Goal: Information Seeking & Learning: Learn about a topic

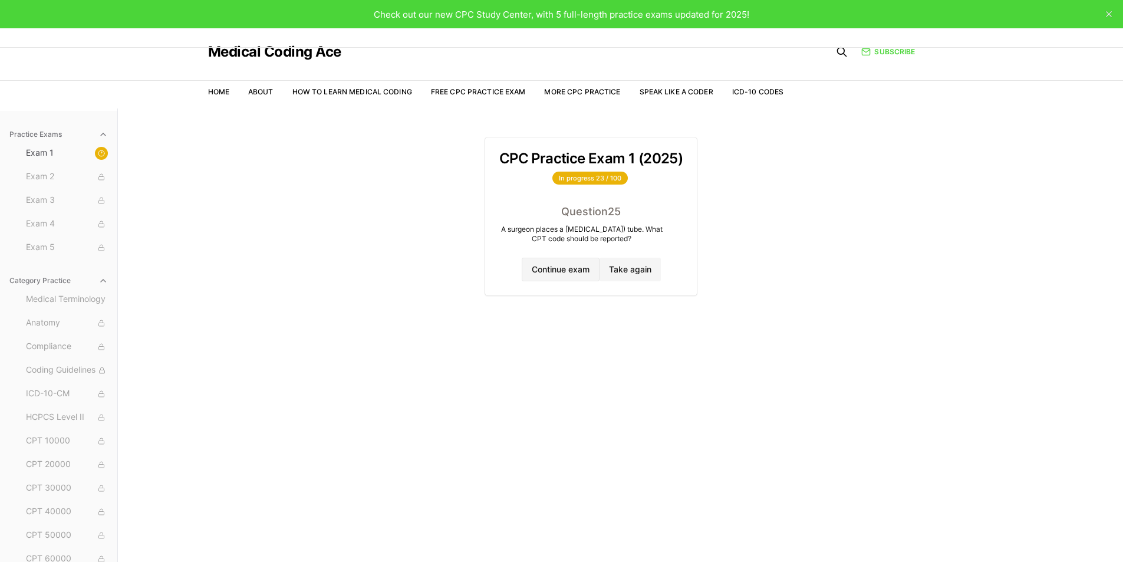
click at [543, 277] on button "Continue exam" at bounding box center [561, 270] width 78 height 24
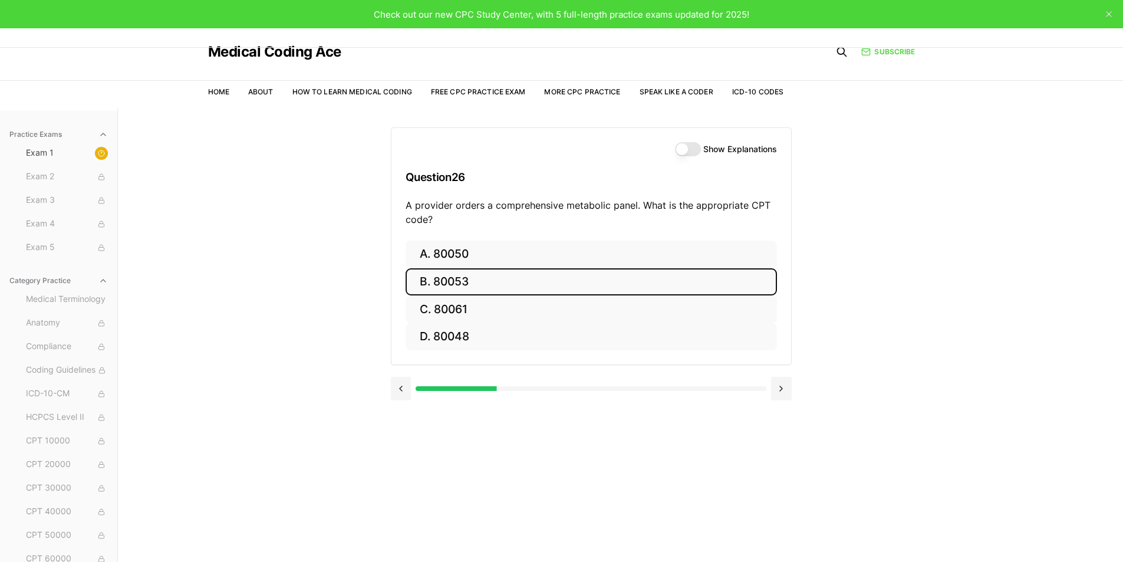
click at [476, 282] on button "B. 80053" at bounding box center [591, 282] width 371 height 28
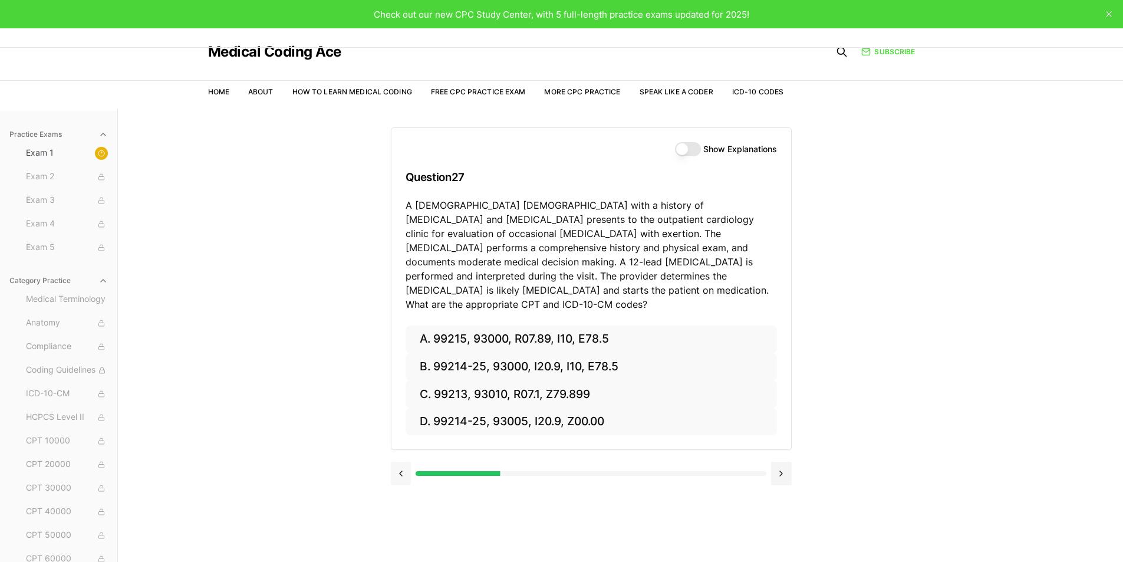
click at [400, 462] on button at bounding box center [401, 474] width 21 height 24
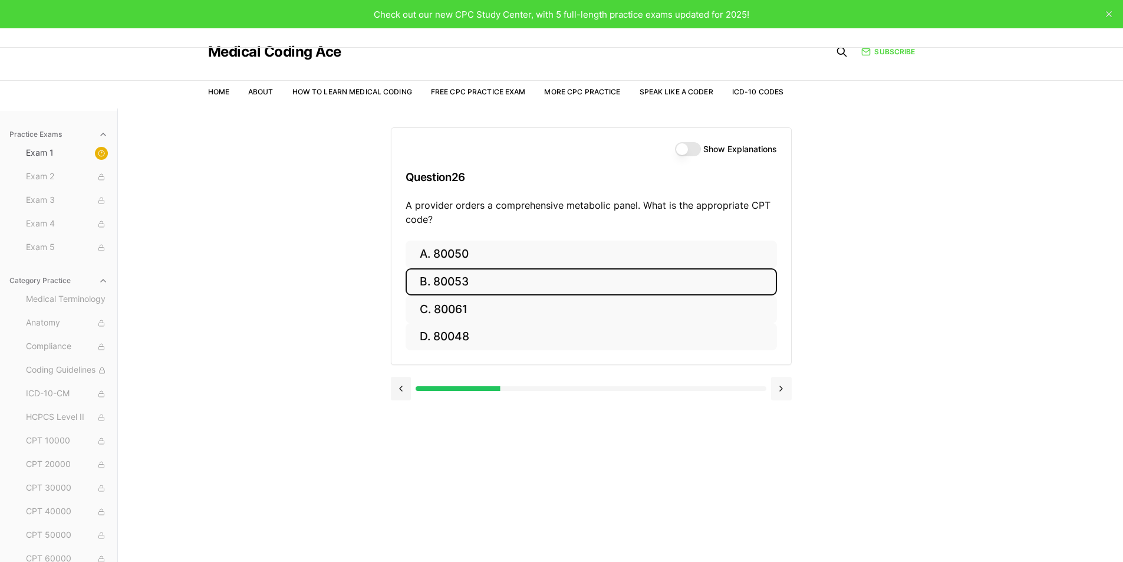
click at [779, 387] on button at bounding box center [781, 389] width 21 height 24
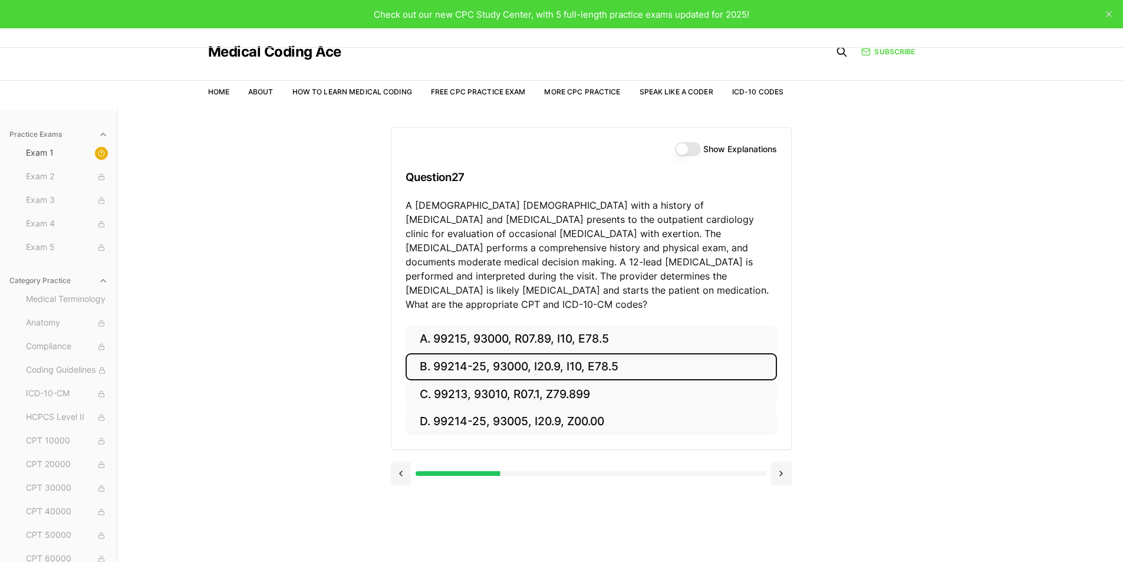
click at [614, 353] on button "B. 99214-25, 93000, I20.9, I10, E78.5" at bounding box center [591, 367] width 371 height 28
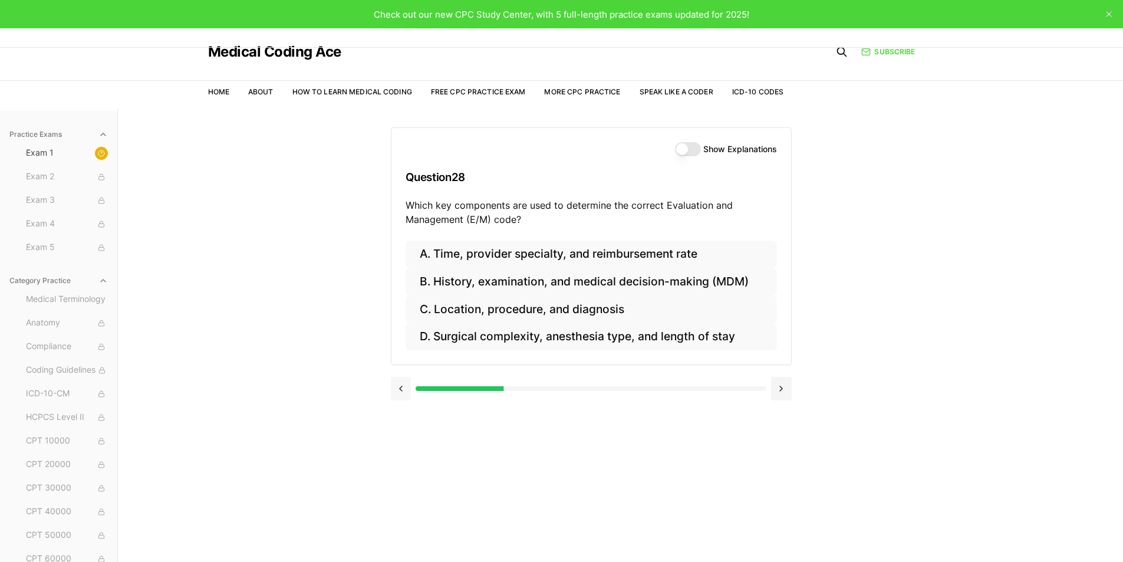
click at [402, 386] on button at bounding box center [401, 389] width 21 height 24
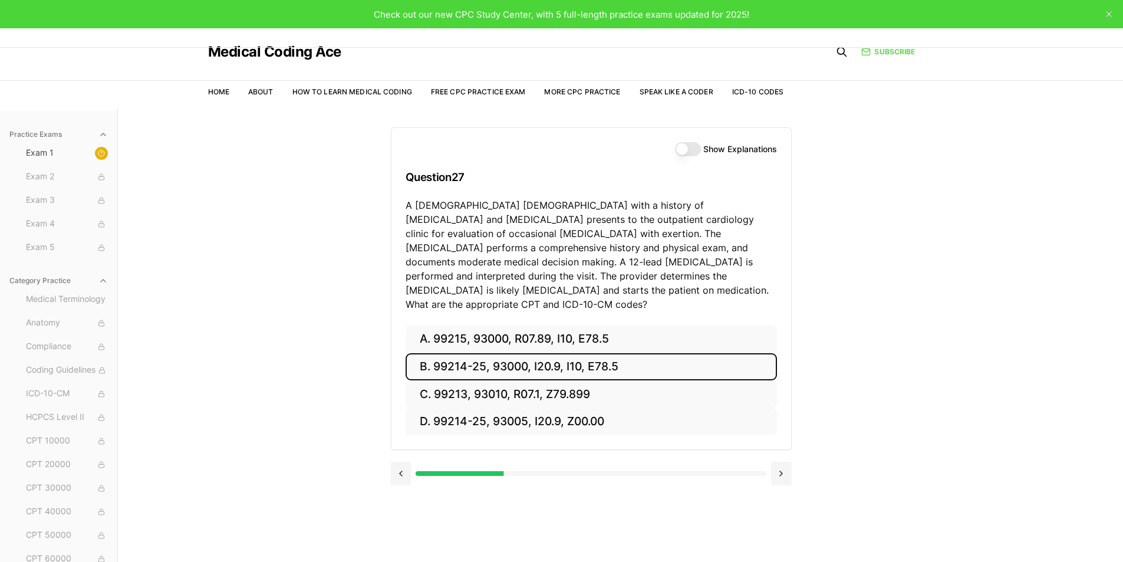
click at [689, 150] on button "Show Explanations" at bounding box center [688, 149] width 26 height 14
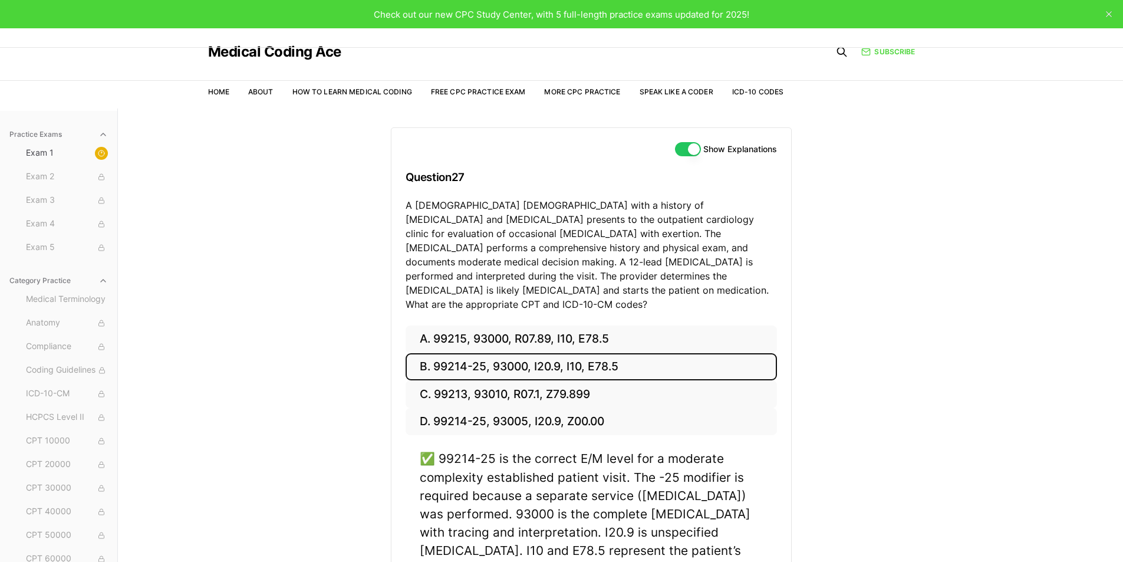
click at [689, 150] on button "Show Explanations" at bounding box center [688, 149] width 26 height 14
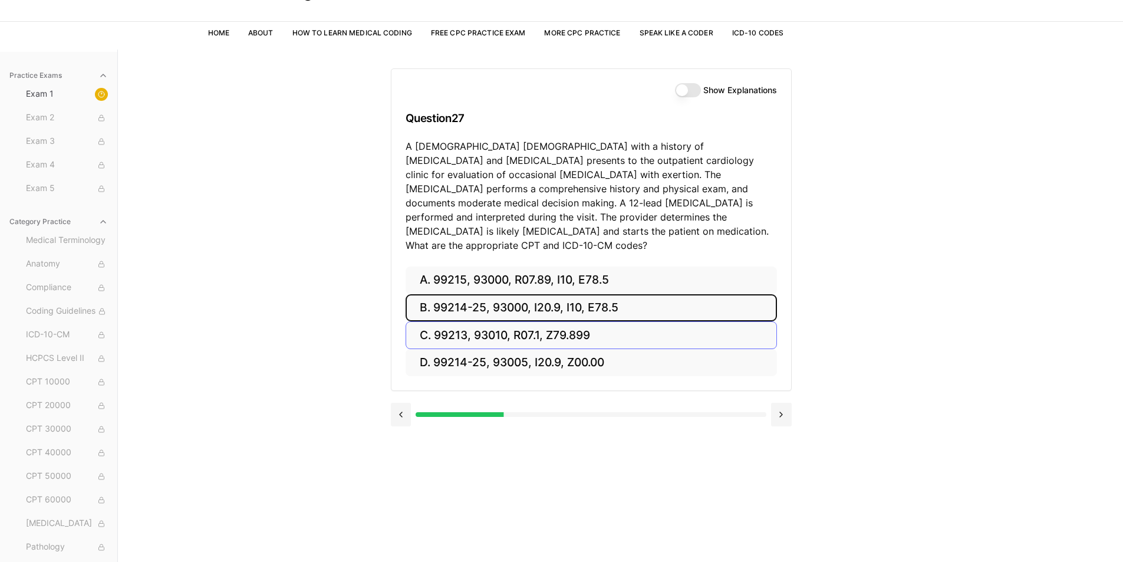
scroll to position [108, 0]
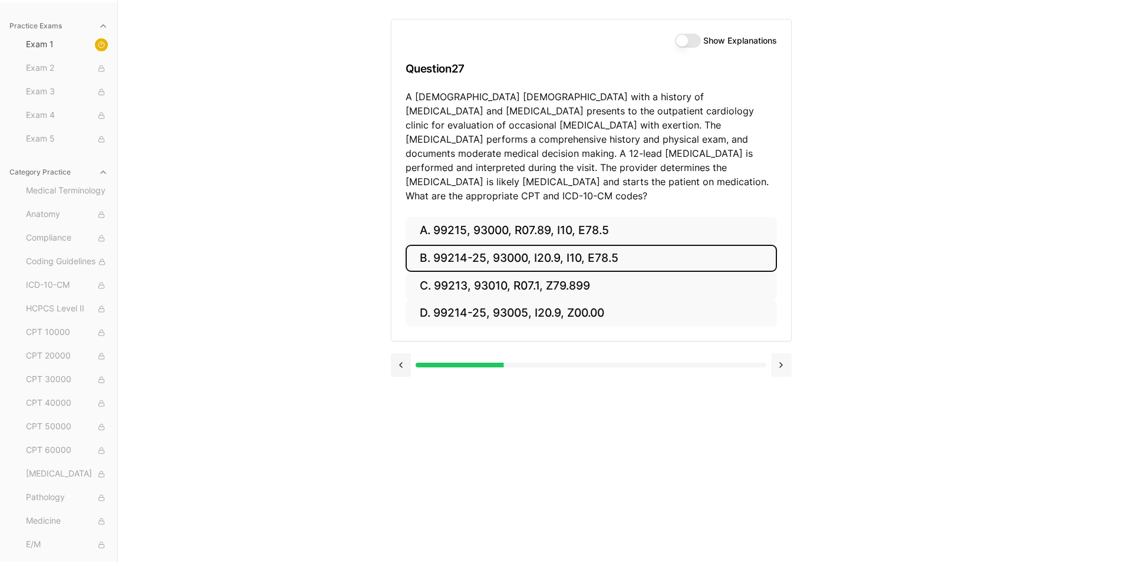
click at [781, 353] on button at bounding box center [781, 365] width 21 height 24
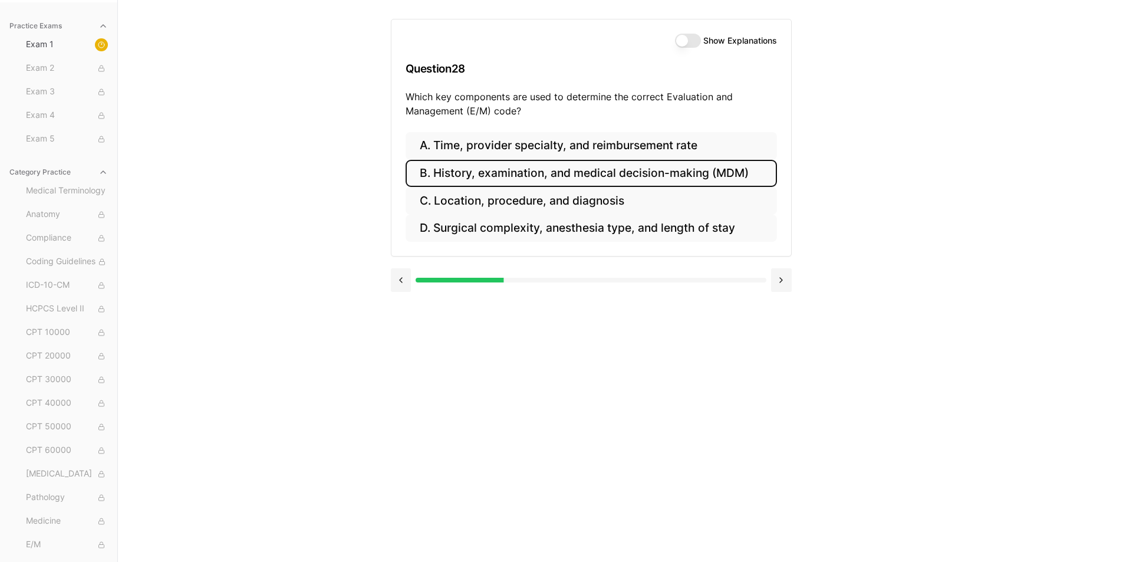
click at [632, 177] on button "B. History, examination, and medical decision-making (MDM)" at bounding box center [591, 174] width 371 height 28
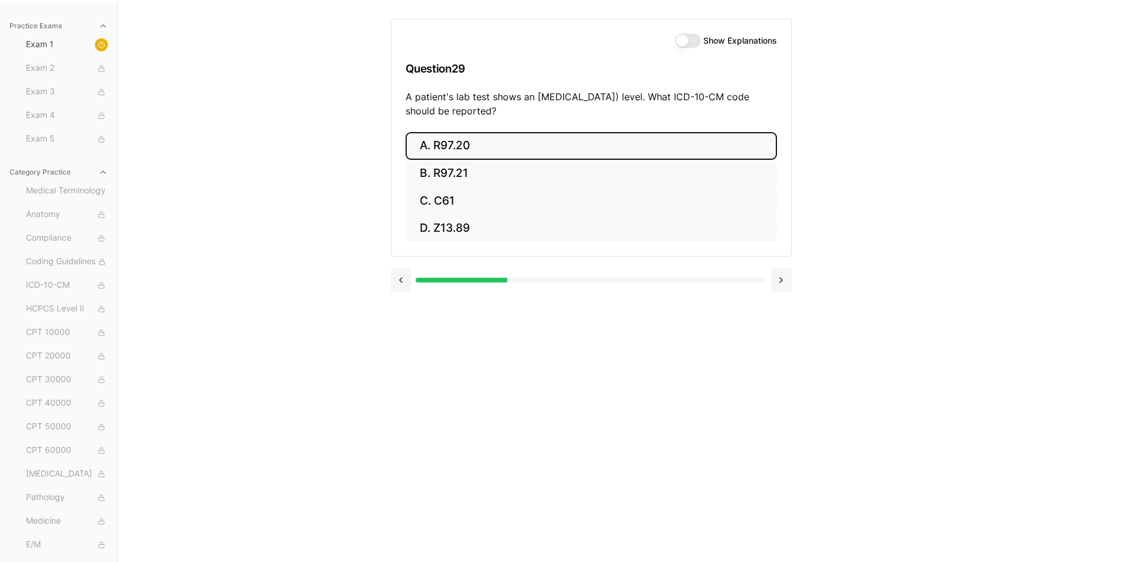
click at [457, 144] on button "A. R97.20" at bounding box center [591, 146] width 371 height 28
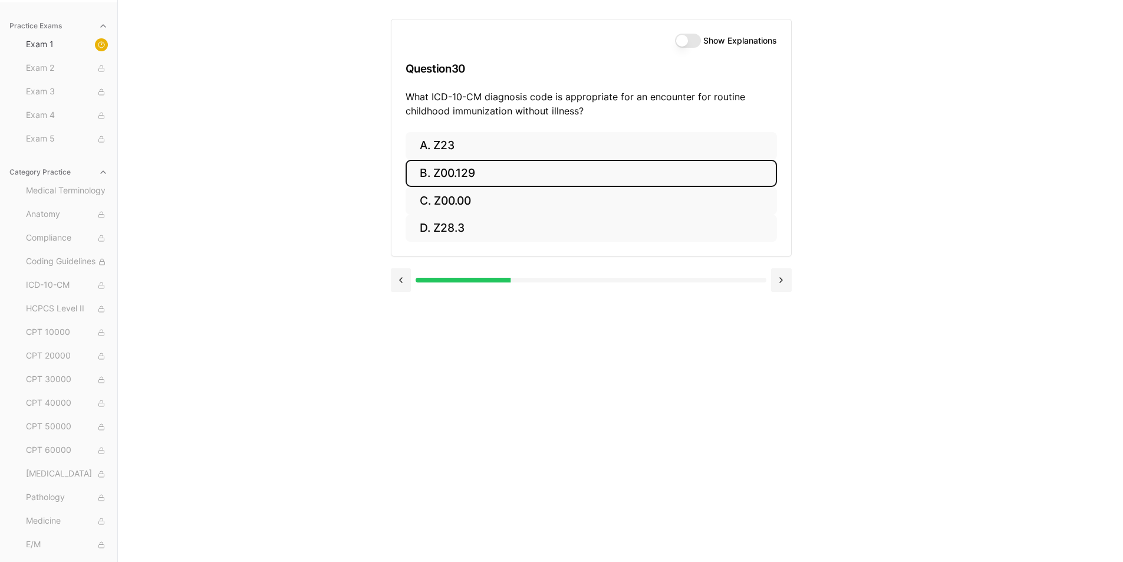
click at [463, 167] on button "B. Z00.129" at bounding box center [591, 174] width 371 height 28
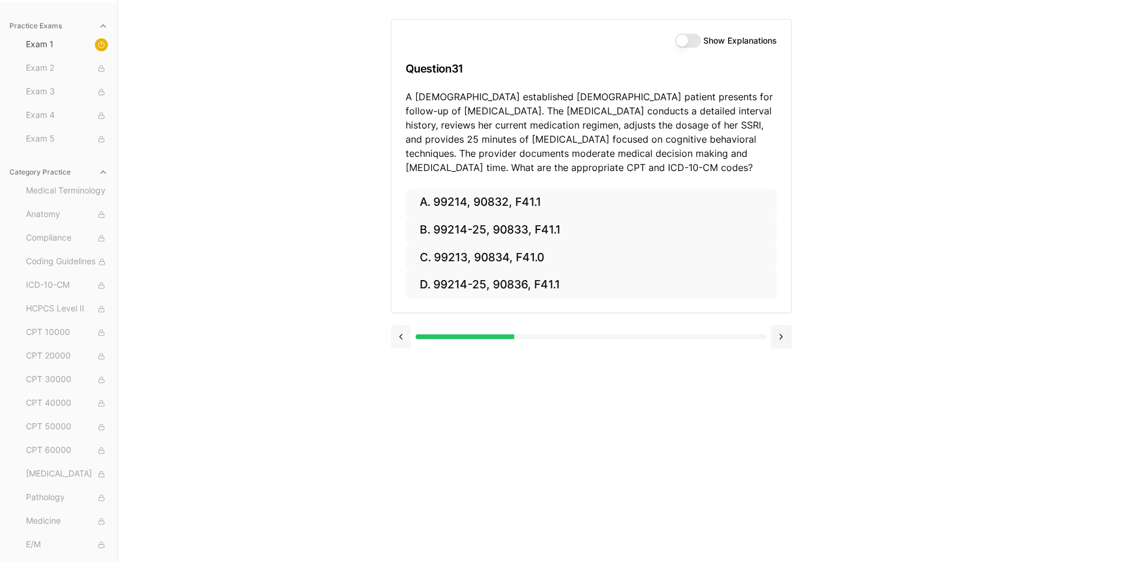
click at [402, 336] on button at bounding box center [401, 337] width 21 height 24
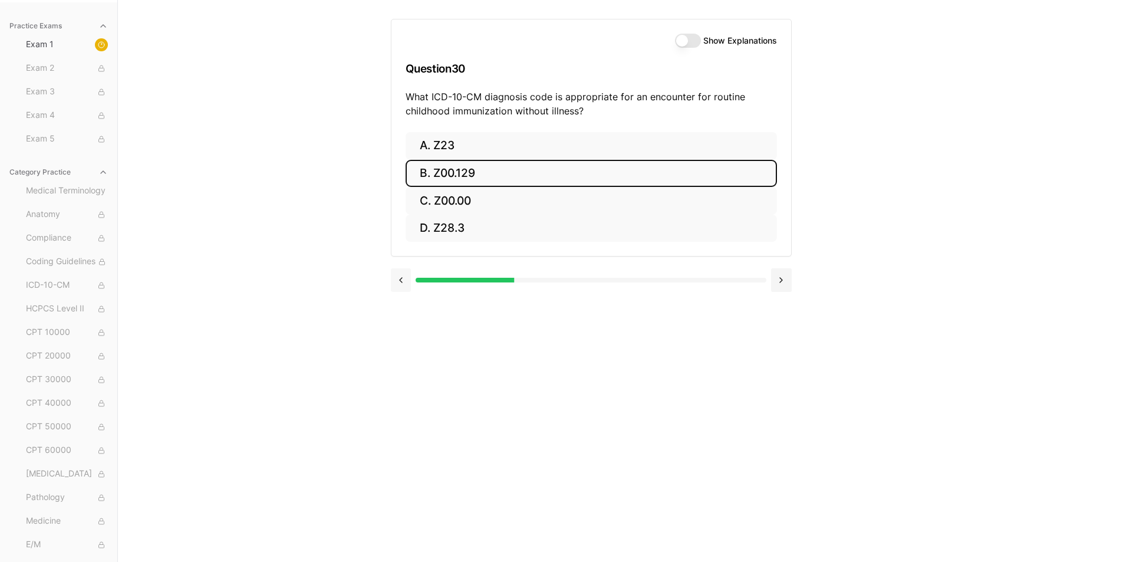
click at [402, 336] on div "Show Explanations Question 30 What ICD-10-CM diagnosis code is appropriate for …" at bounding box center [621, 281] width 460 height 562
click at [403, 279] on button at bounding box center [401, 280] width 21 height 24
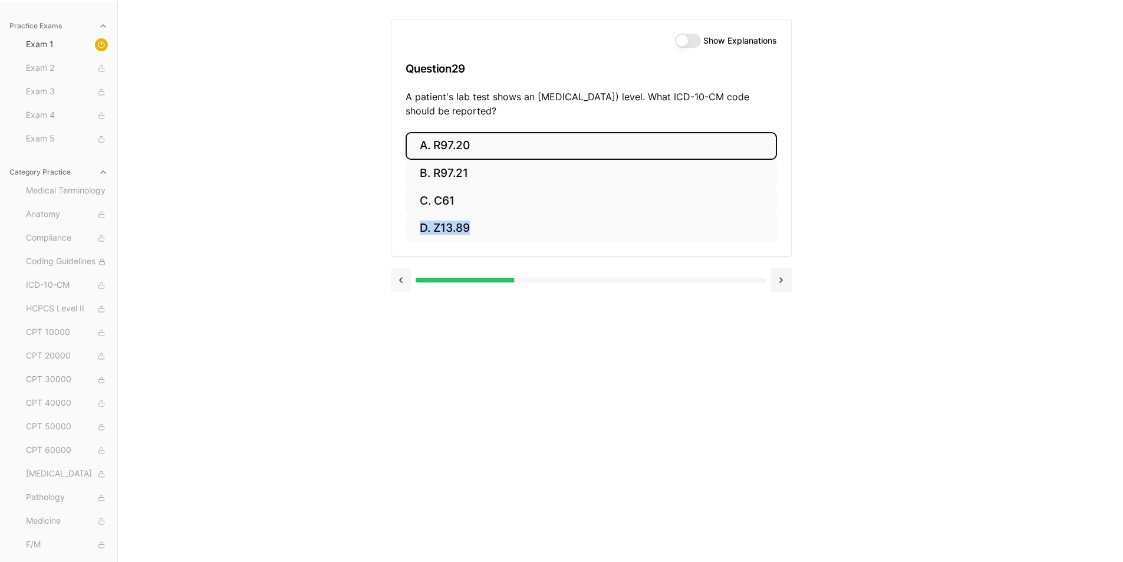
click at [403, 279] on button at bounding box center [401, 280] width 21 height 24
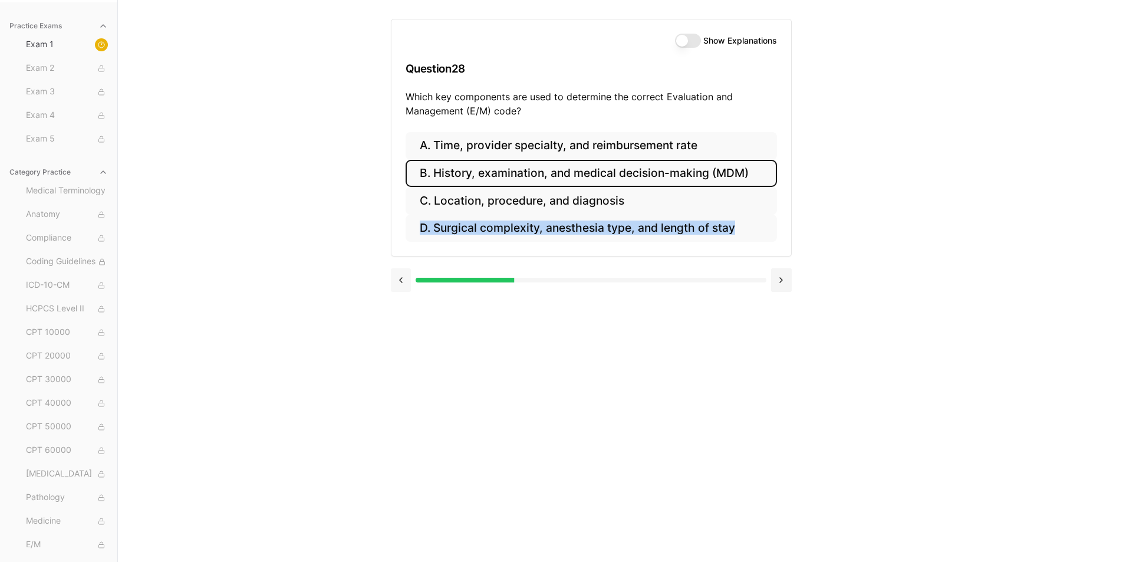
click at [403, 279] on button at bounding box center [401, 280] width 21 height 24
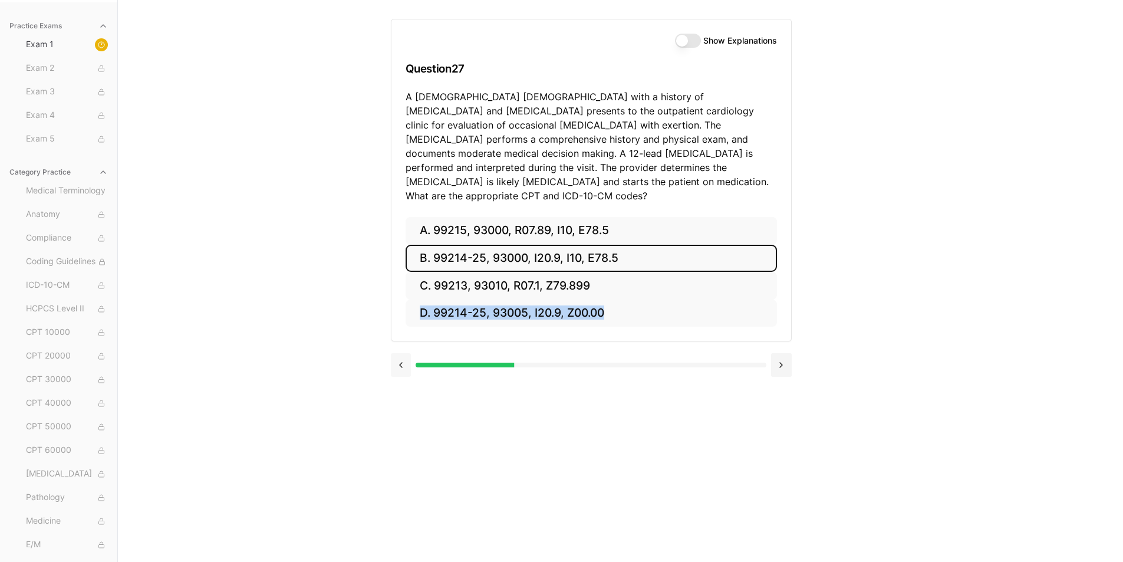
click at [400, 353] on button at bounding box center [401, 365] width 21 height 24
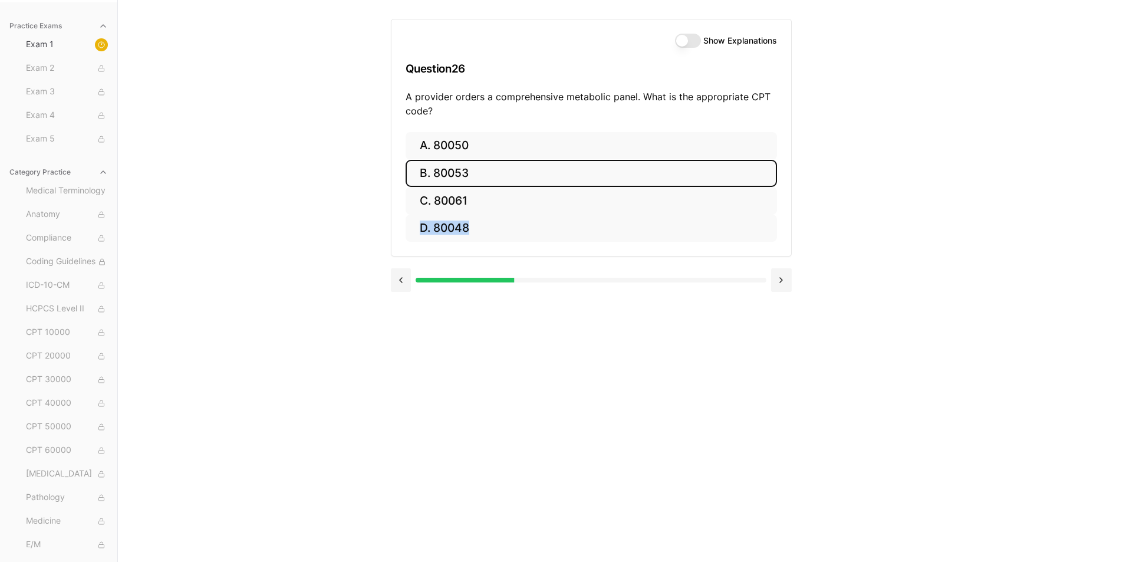
click at [461, 169] on button "B. 80053" at bounding box center [591, 174] width 371 height 28
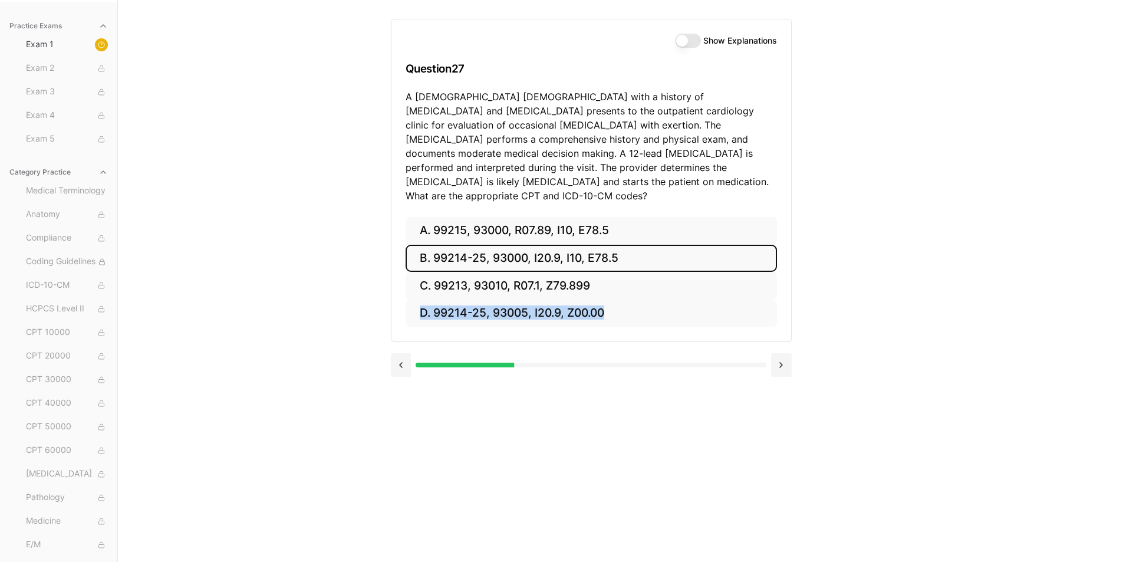
click at [423, 245] on button "B. 99214-25, 93000, I20.9, I10, E78.5" at bounding box center [591, 259] width 371 height 28
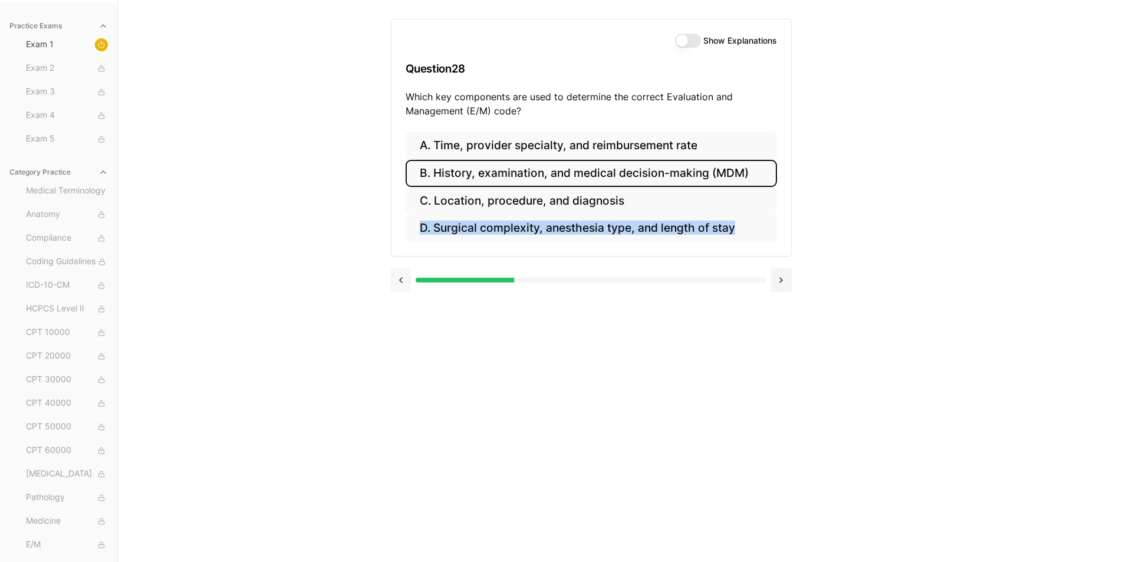
click at [400, 281] on button at bounding box center [401, 280] width 21 height 24
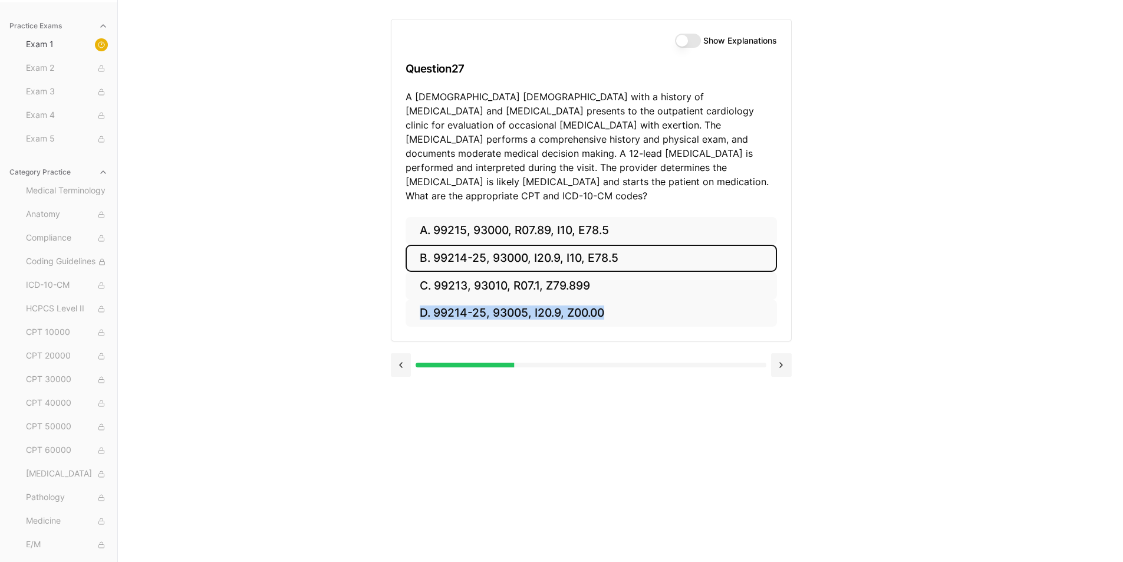
click at [447, 245] on button "B. 99214-25, 93000, I20.9, I10, E78.5" at bounding box center [591, 259] width 371 height 28
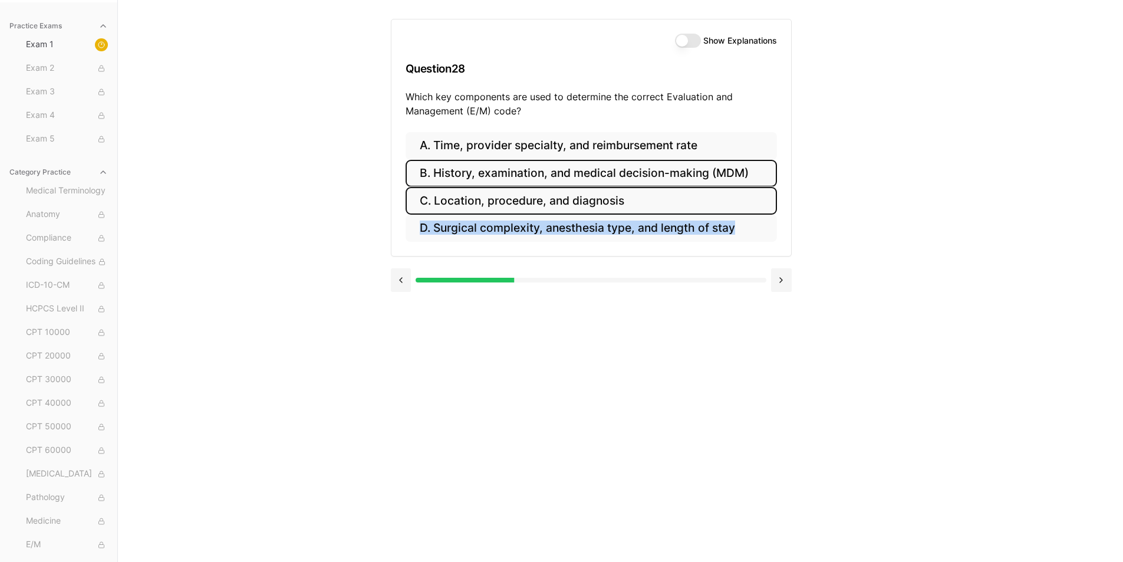
click at [500, 198] on button "C. Location, procedure, and diagnosis" at bounding box center [591, 201] width 371 height 28
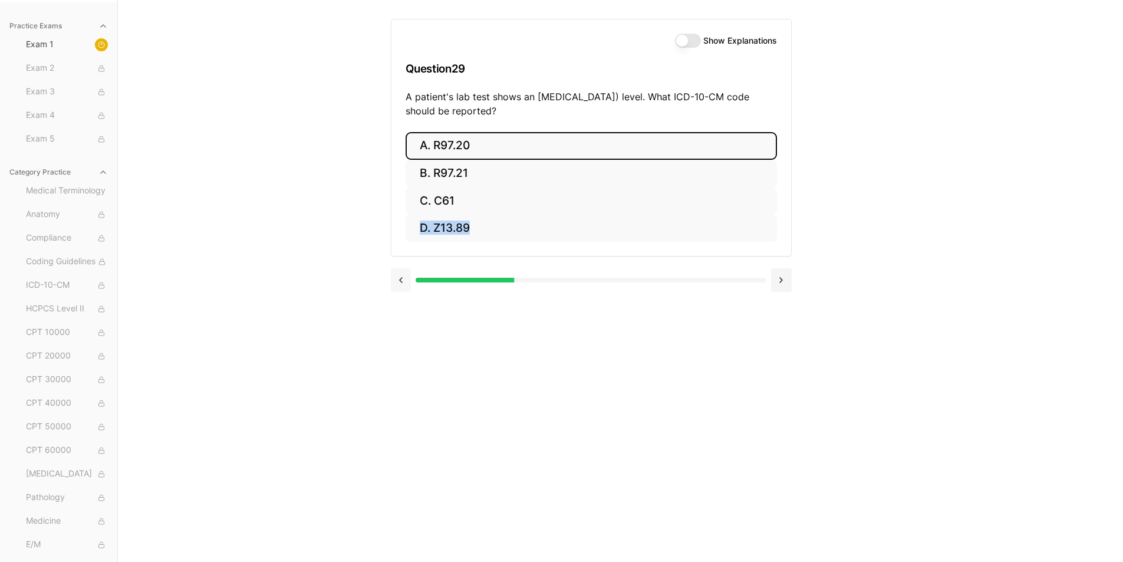
click at [402, 277] on button at bounding box center [401, 280] width 21 height 24
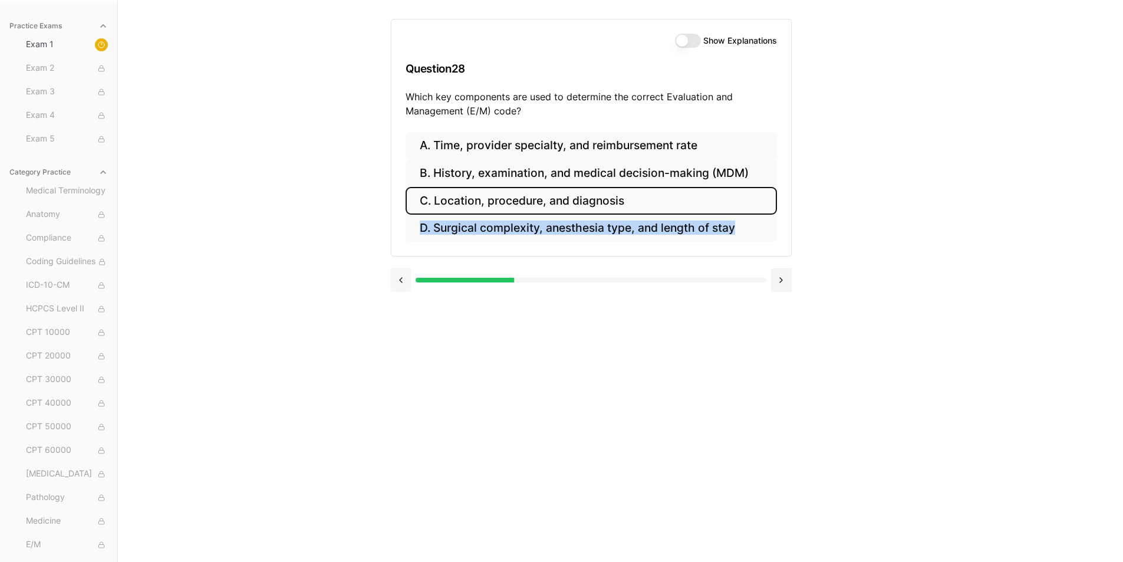
click at [402, 277] on button at bounding box center [401, 280] width 21 height 24
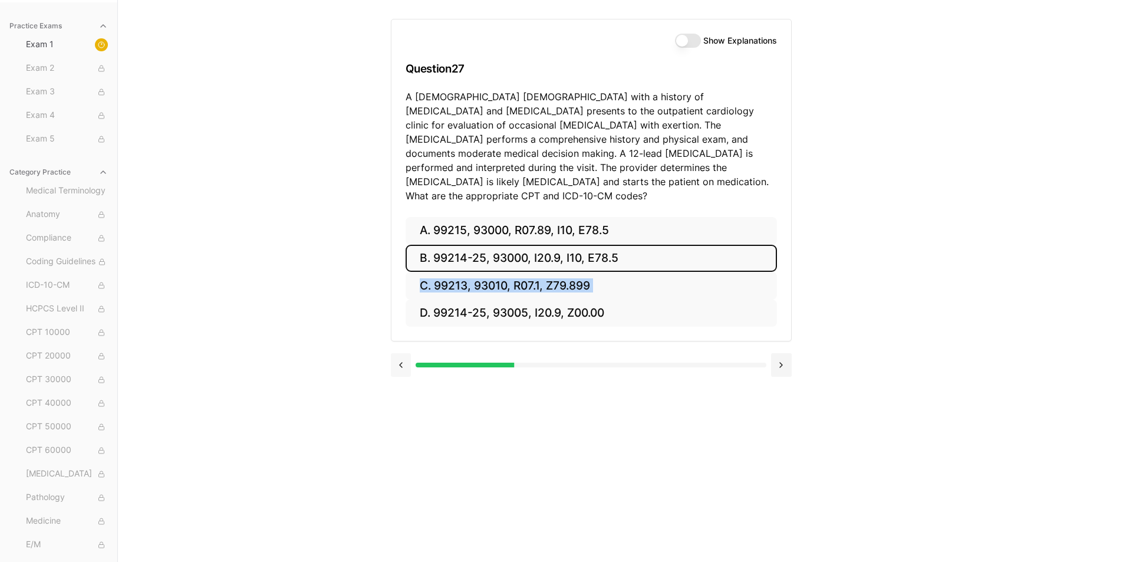
click at [402, 277] on div "A. 99215, 93000, R07.89, I10, E78.5 B. 99214-25, 93000, I20.9, I10, E78.5 C. 99…" at bounding box center [592, 279] width 400 height 124
click at [404, 353] on button at bounding box center [401, 365] width 21 height 24
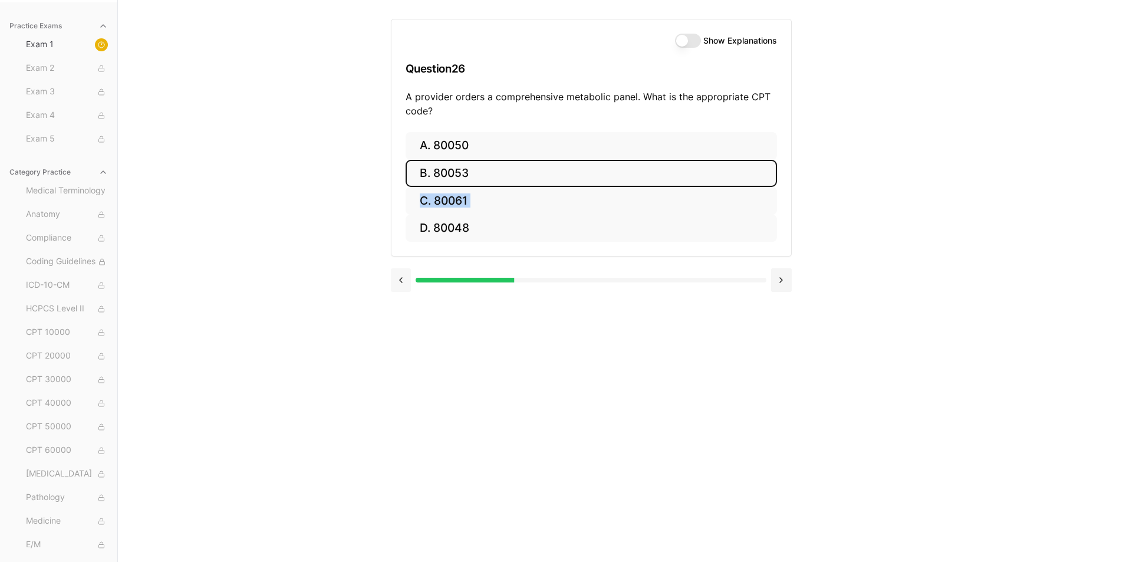
click at [403, 281] on button at bounding box center [401, 280] width 21 height 24
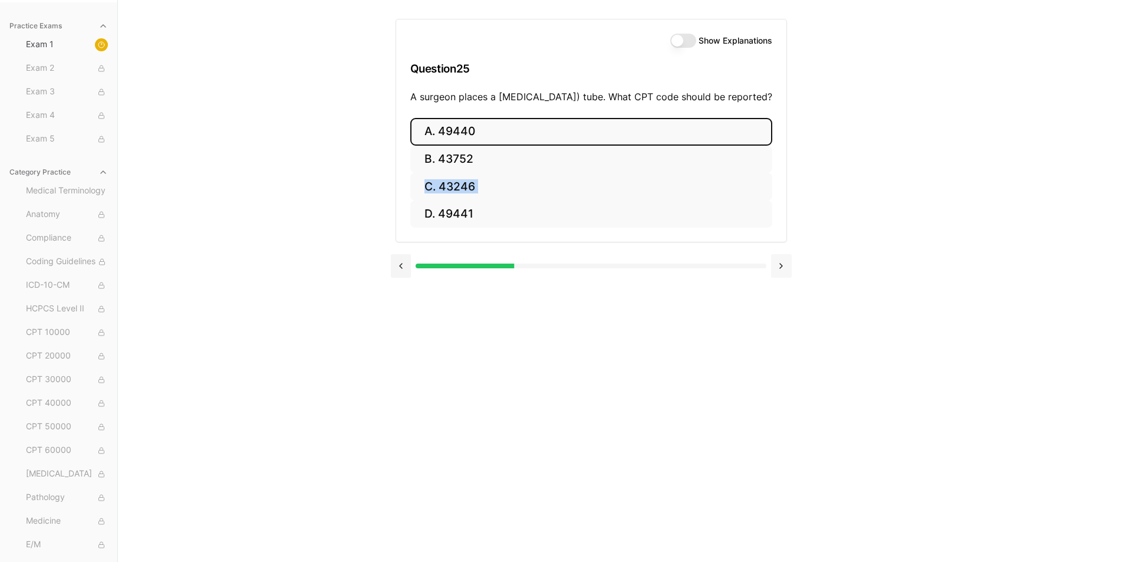
click at [778, 278] on button at bounding box center [781, 266] width 21 height 24
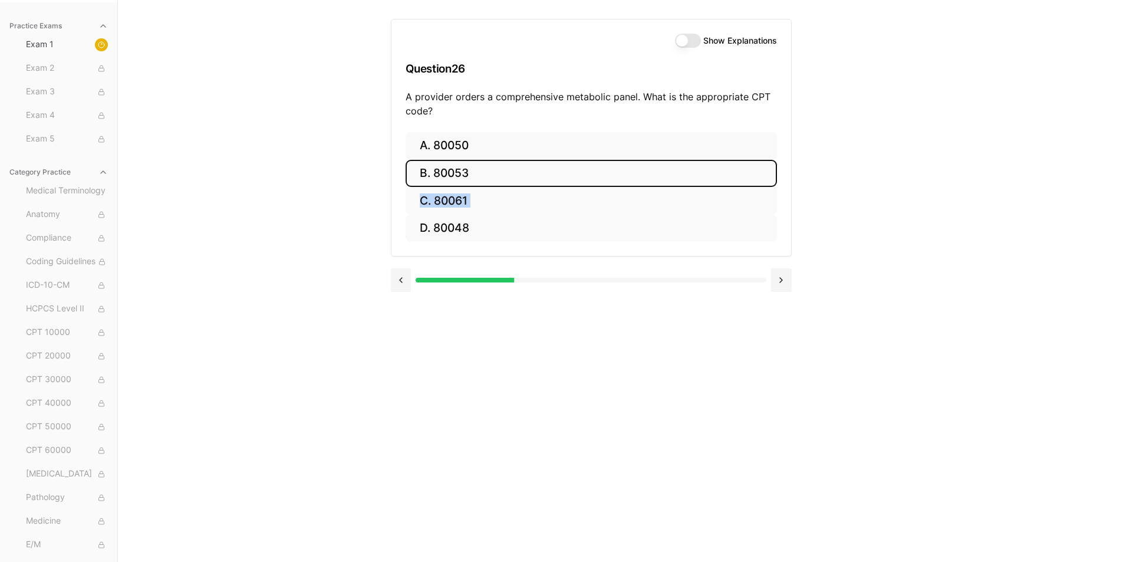
click at [687, 40] on button "Show Explanations" at bounding box center [688, 41] width 26 height 14
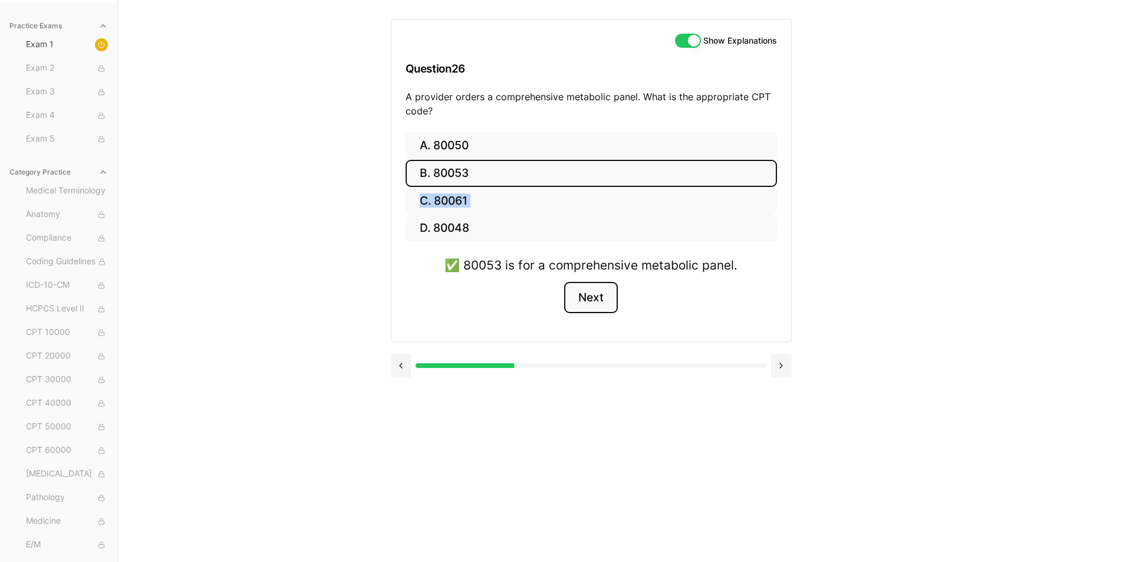
click at [593, 294] on button "Next" at bounding box center [591, 298] width 54 height 32
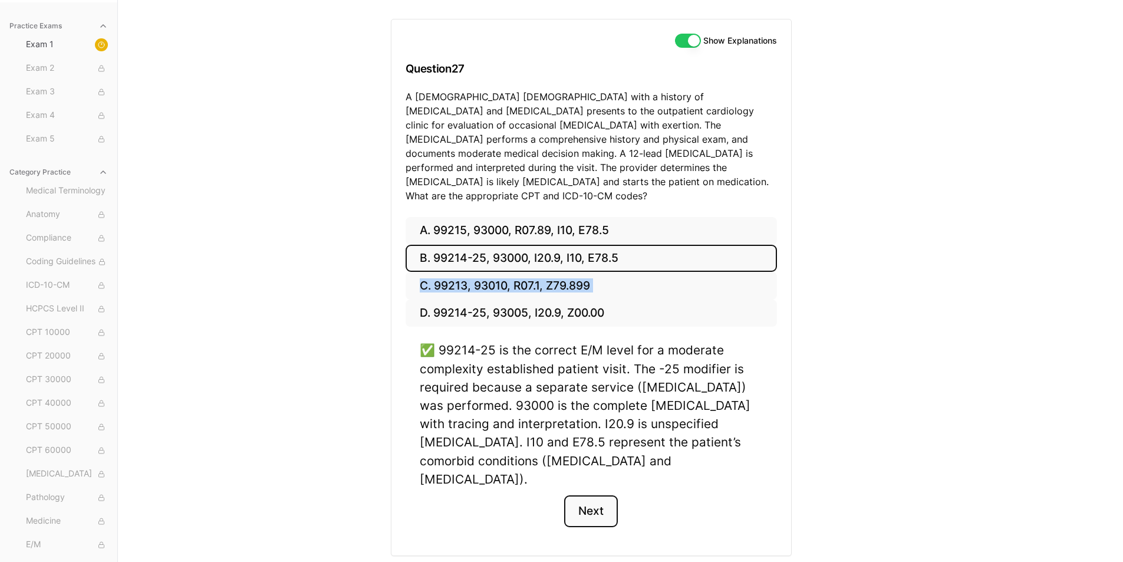
click at [596, 495] on button "Next" at bounding box center [591, 511] width 54 height 32
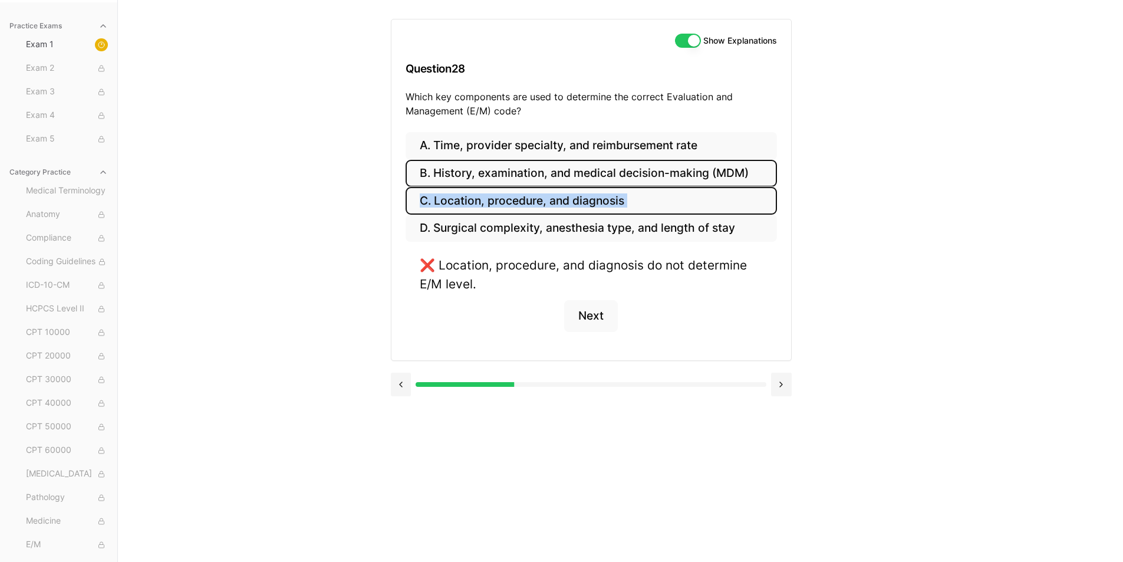
click at [534, 168] on button "B. History, examination, and medical decision-making (MDM)" at bounding box center [591, 174] width 371 height 28
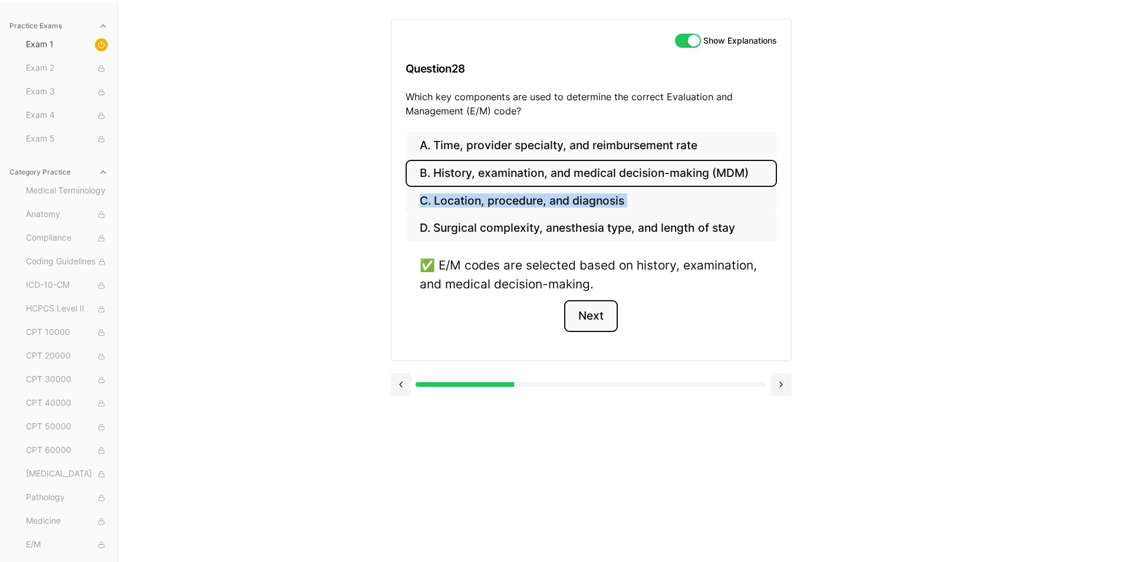
click at [591, 314] on button "Next" at bounding box center [591, 316] width 54 height 32
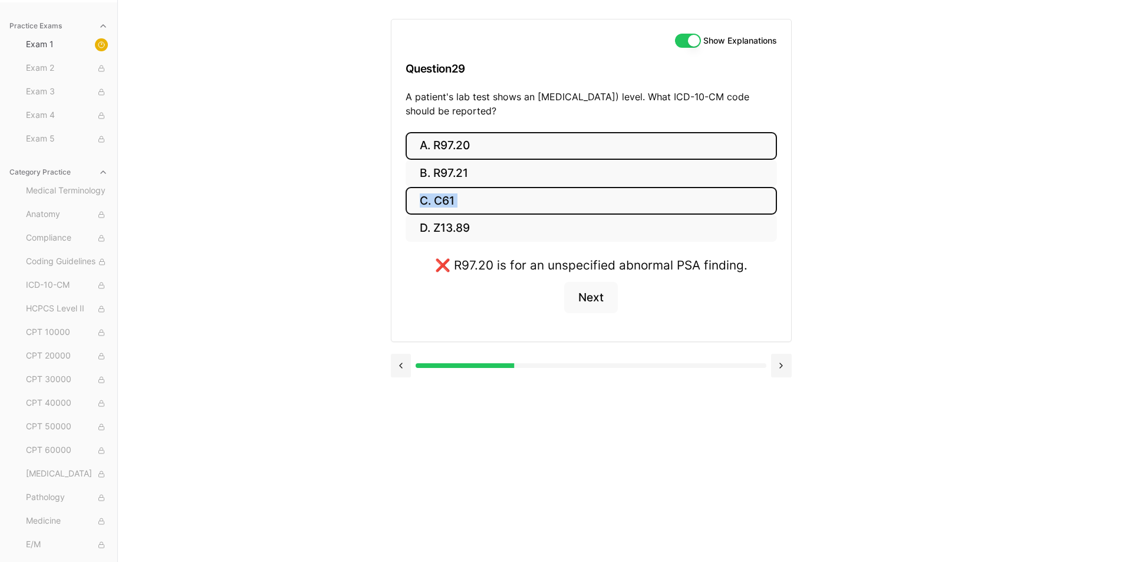
click at [430, 198] on button "C. C61" at bounding box center [591, 201] width 371 height 28
click at [459, 170] on button "B. R97.21" at bounding box center [591, 174] width 371 height 28
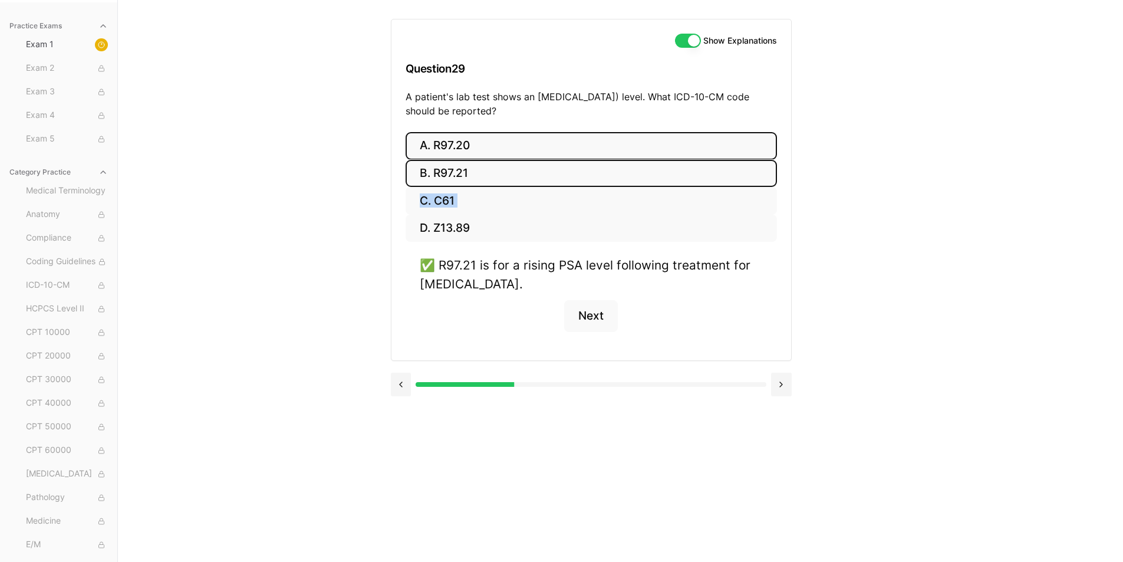
click at [464, 146] on button "A. R97.20" at bounding box center [591, 146] width 371 height 28
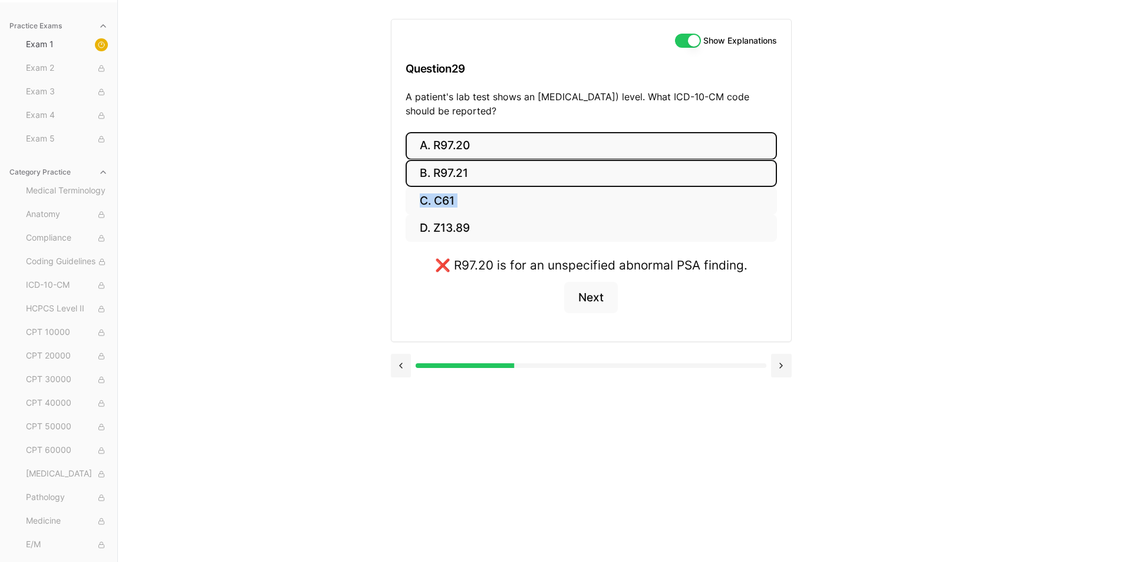
click at [450, 167] on button "B. R97.21" at bounding box center [591, 174] width 371 height 28
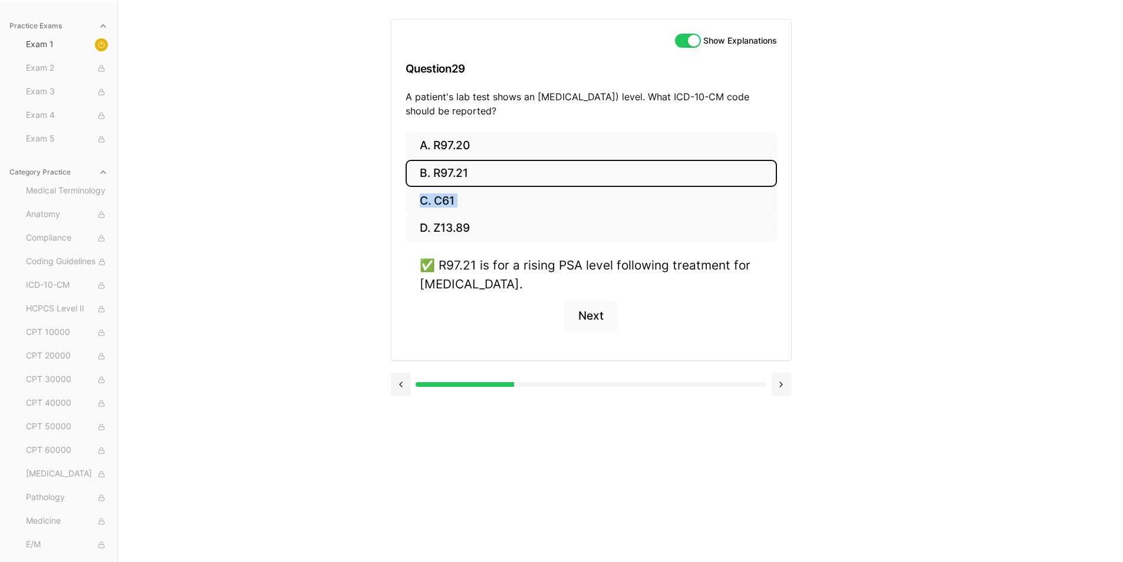
click at [781, 386] on button at bounding box center [781, 385] width 21 height 24
click at [455, 169] on button "B. Z00.129" at bounding box center [591, 174] width 371 height 28
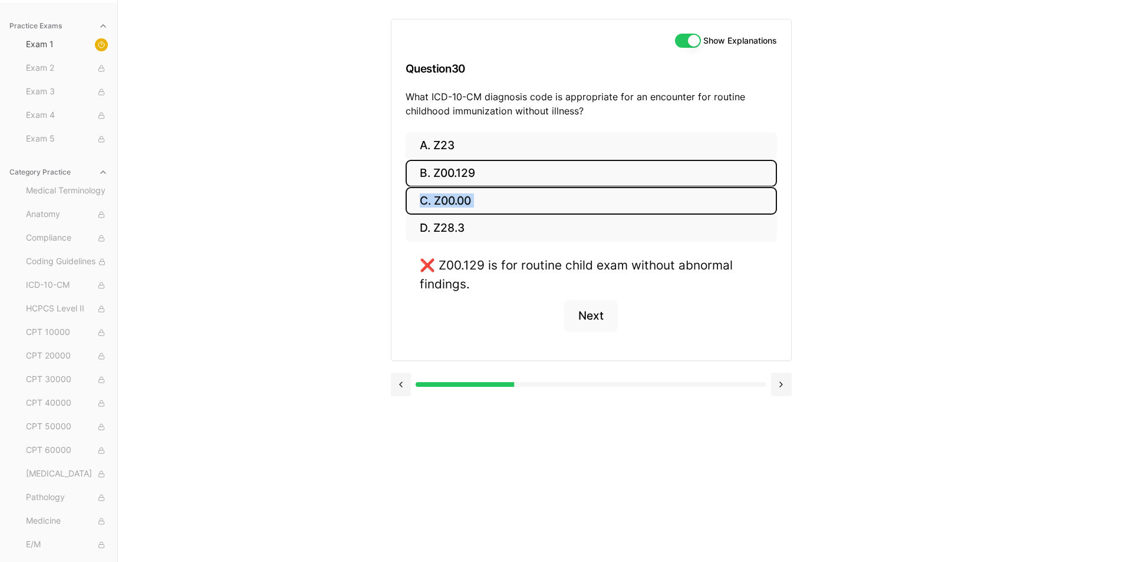
click at [443, 199] on button "C. Z00.00" at bounding box center [591, 201] width 371 height 28
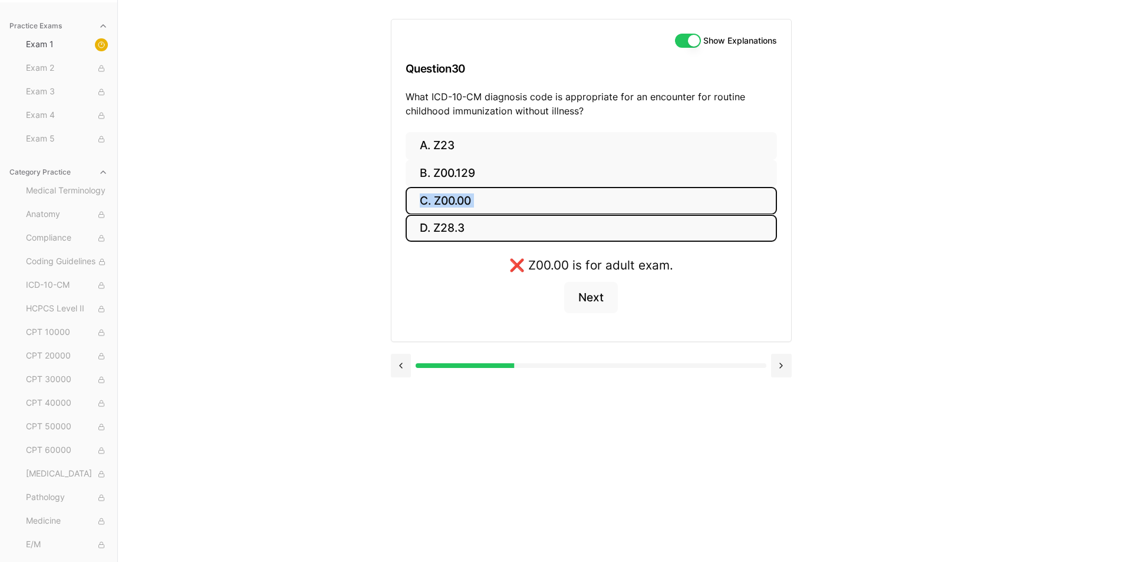
click at [430, 225] on button "D. Z28.3" at bounding box center [591, 229] width 371 height 28
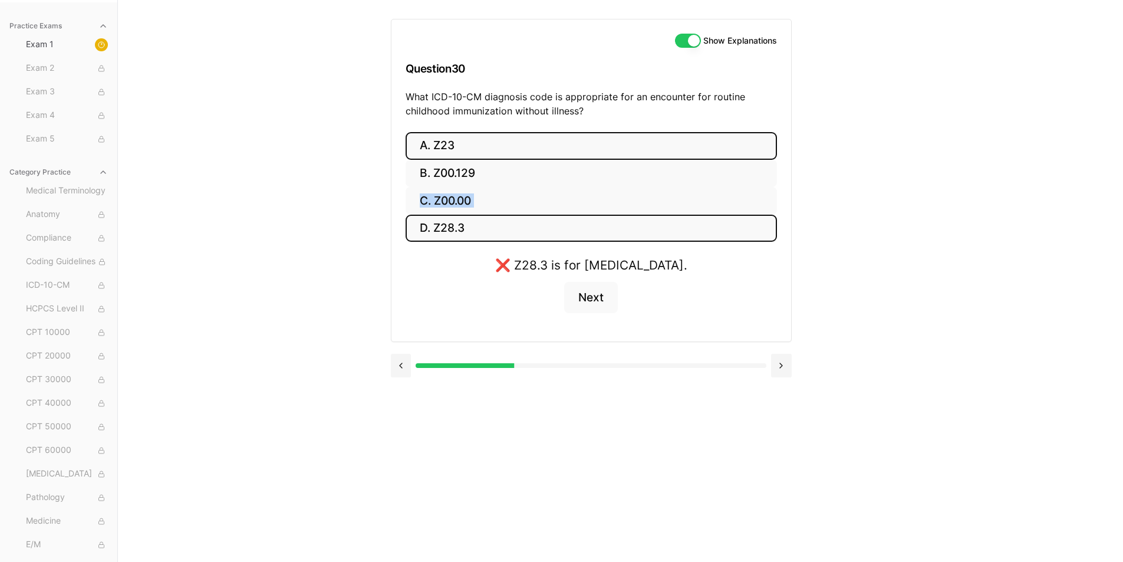
click at [440, 141] on button "A. Z23" at bounding box center [591, 146] width 371 height 28
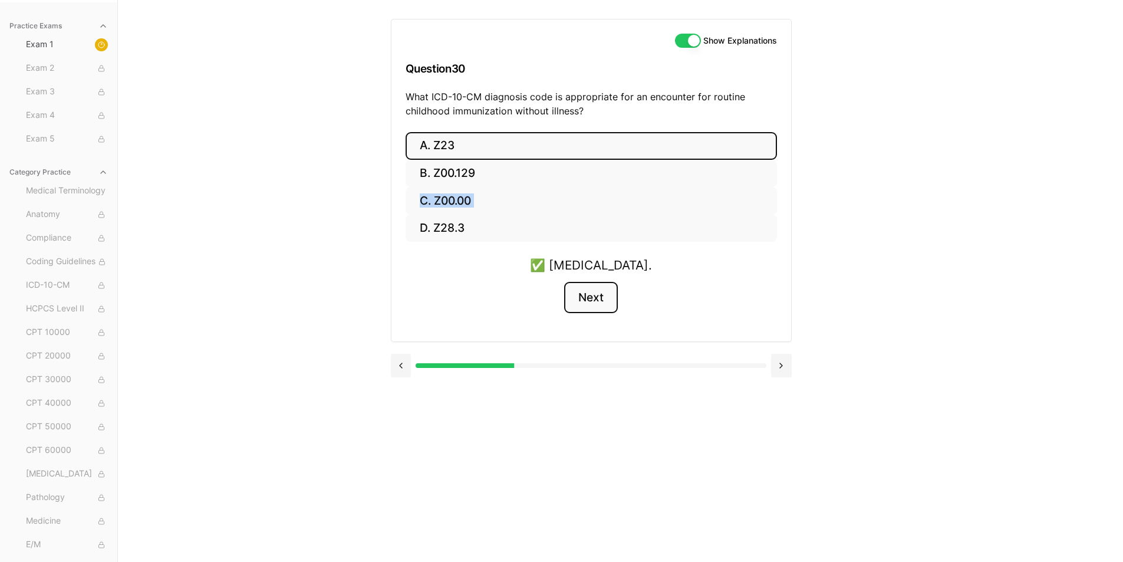
click at [583, 298] on button "Next" at bounding box center [591, 298] width 54 height 32
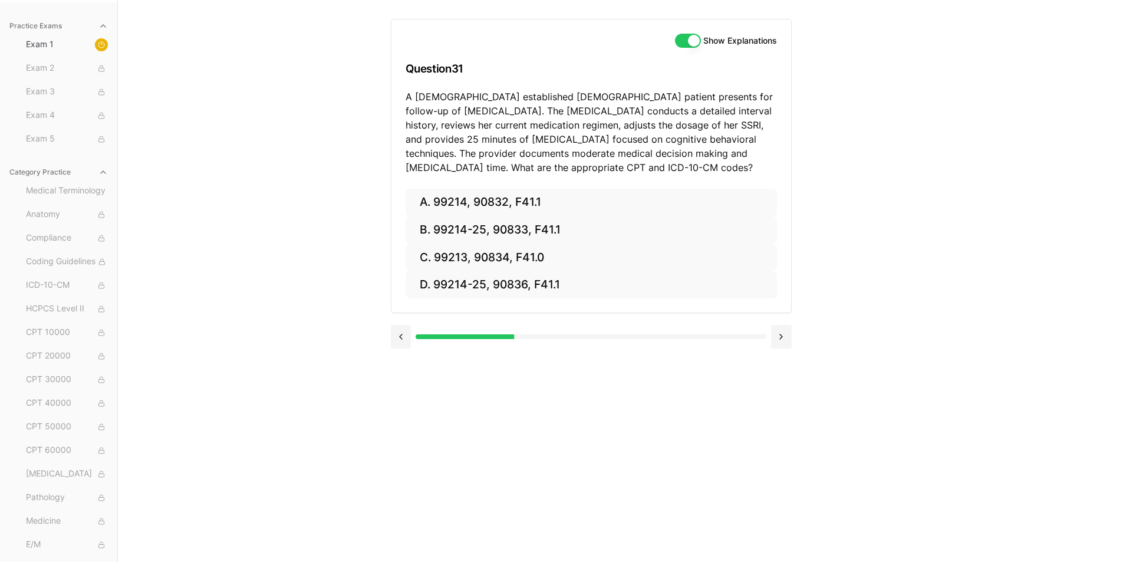
click at [939, 129] on div "Practice Exams Exam 1 Exam 2 Exam 3 Exam 4 Exam 5 Category Practice Medical Ter…" at bounding box center [561, 281] width 1123 height 562
